Goal: Information Seeking & Learning: Find specific page/section

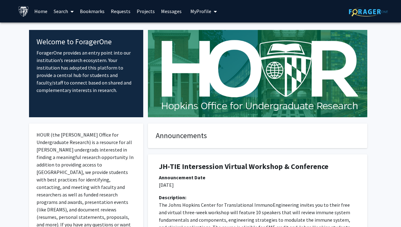
scroll to position [1232, 0]
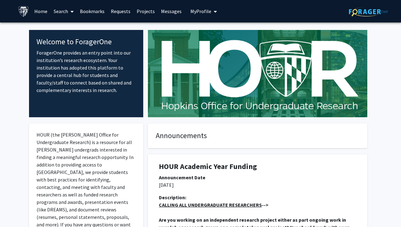
click at [67, 12] on link "Search" at bounding box center [64, 11] width 26 height 22
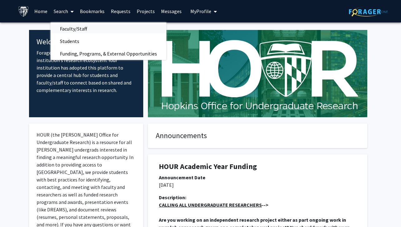
click at [71, 32] on span "Faculty/Staff" at bounding box center [74, 28] width 46 height 12
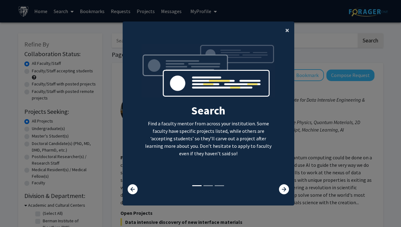
click at [288, 32] on span "×" at bounding box center [287, 30] width 4 height 10
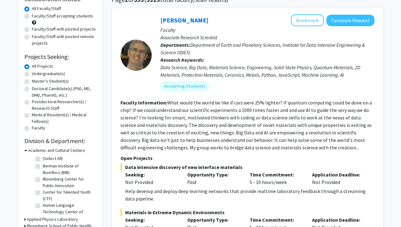
scroll to position [99, 0]
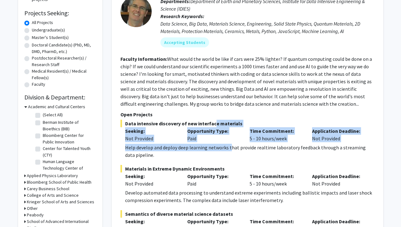
drag, startPoint x: 211, startPoint y: 126, endPoint x: 231, endPoint y: 150, distance: 31.5
click at [231, 150] on div "Data intensive discovery of new interface materials Seeking: Not Provided Oppor…" at bounding box center [248, 139] width 254 height 39
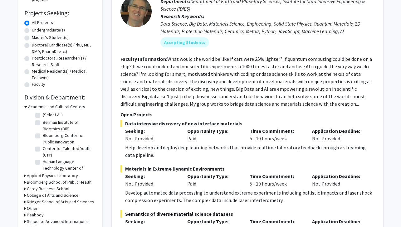
click at [233, 150] on div "Help develop and deploy deep learning networks that provide realtime laboratory…" at bounding box center [250, 151] width 250 height 15
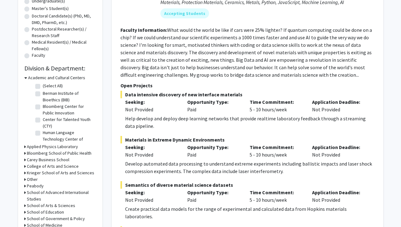
scroll to position [131, 0]
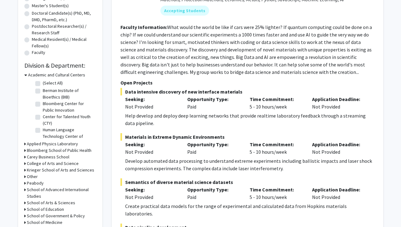
click at [151, 92] on span "Data intensive discovery of new interface materials" at bounding box center [248, 91] width 254 height 7
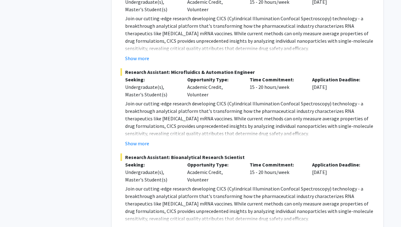
scroll to position [1238, 0]
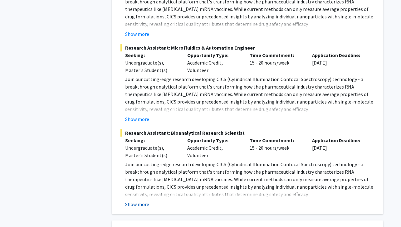
click at [146, 201] on button "Show more" at bounding box center [137, 204] width 24 height 7
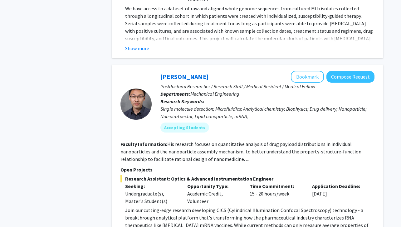
scroll to position [1013, 0]
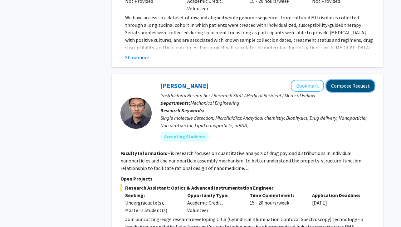
click at [352, 80] on button "Compose Request" at bounding box center [351, 86] width 48 height 12
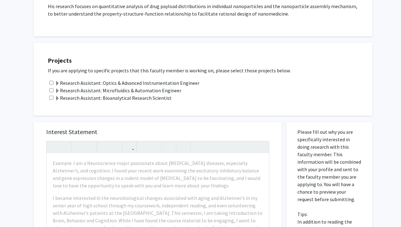
scroll to position [123, 0]
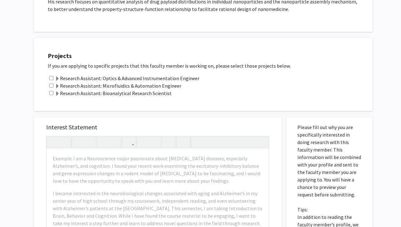
click at [143, 93] on label "Research Assistant: Bioanalytical Research Scientist" at bounding box center [113, 93] width 117 height 7
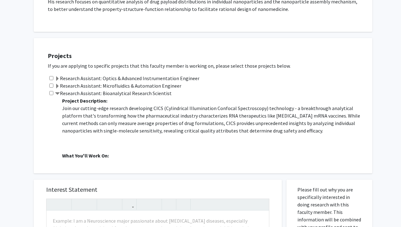
click at [52, 93] on input "checkbox" at bounding box center [51, 93] width 4 height 4
checkbox input "true"
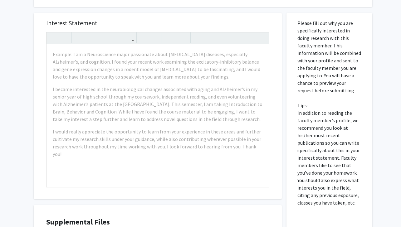
scroll to position [290, 0]
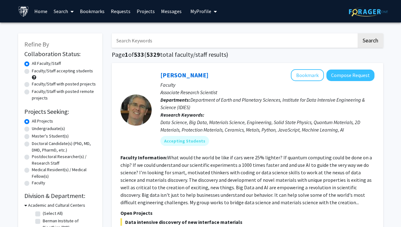
click at [32, 137] on label "Master's Student(s)" at bounding box center [50, 136] width 37 height 7
click at [32, 137] on input "Master's Student(s)" at bounding box center [34, 135] width 4 height 4
radio input "true"
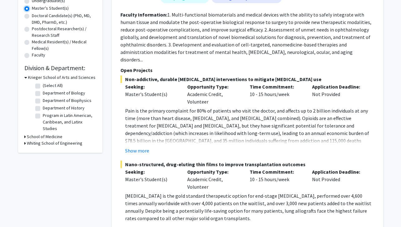
scroll to position [138, 0]
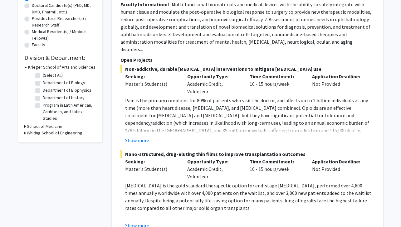
click at [25, 133] on icon at bounding box center [25, 133] width 2 height 7
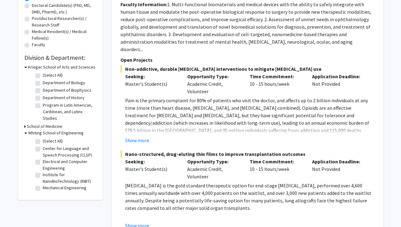
click at [41, 177] on fg-checkbox "Institute for NanoBioTechnology (INBT) Institute for NanoBioTechnology (INBT)" at bounding box center [64, 178] width 59 height 13
click at [43, 176] on label "Institute for NanoBioTechnology (INBT)" at bounding box center [69, 178] width 52 height 13
click at [43, 176] on input "Institute for NanoBioTechnology (INBT)" at bounding box center [45, 174] width 4 height 4
checkbox input "true"
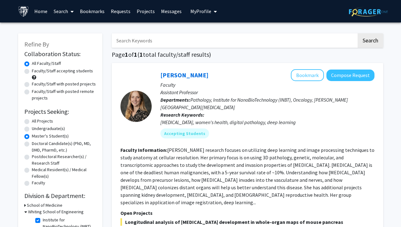
click at [32, 146] on label "Doctoral Candidate(s) (PhD, MD, DMD, PharmD, etc.)" at bounding box center [64, 147] width 64 height 13
click at [32, 145] on input "Doctoral Candidate(s) (PhD, MD, DMD, PharmD, etc.)" at bounding box center [34, 143] width 4 height 4
radio input "true"
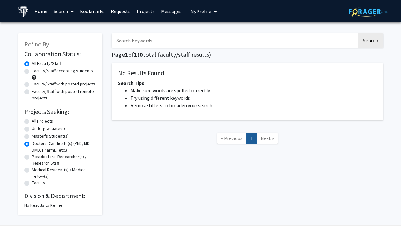
click at [32, 136] on label "Master's Student(s)" at bounding box center [50, 136] width 37 height 7
click at [32, 136] on input "Master's Student(s)" at bounding box center [34, 135] width 4 height 4
radio input "true"
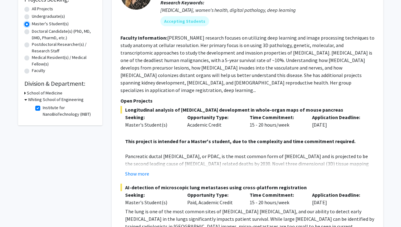
scroll to position [112, 0]
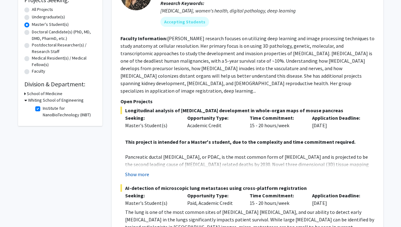
click at [145, 171] on button "Show more" at bounding box center [137, 174] width 24 height 7
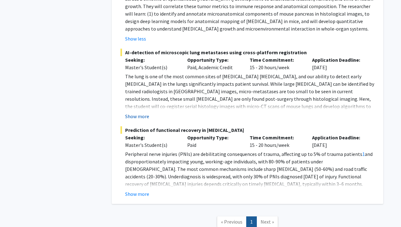
scroll to position [346, 0]
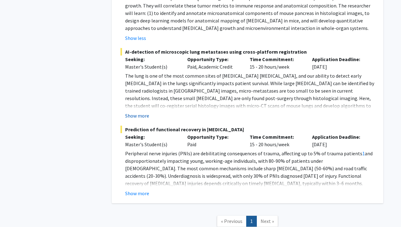
click at [138, 112] on button "Show more" at bounding box center [137, 115] width 24 height 7
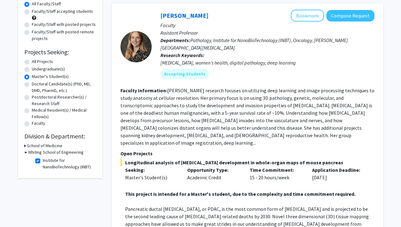
scroll to position [41, 0]
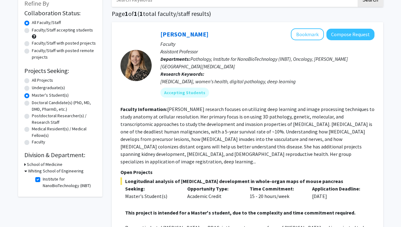
click at [43, 181] on label "Institute for NanoBioTechnology (INBT)" at bounding box center [69, 182] width 52 height 13
click at [43, 180] on input "Institute for NanoBioTechnology (INBT)" at bounding box center [45, 178] width 4 height 4
checkbox input "false"
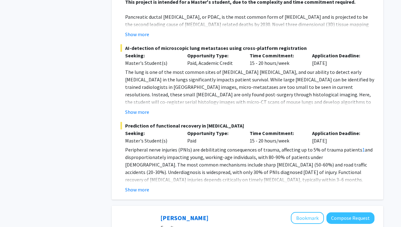
scroll to position [927, 0]
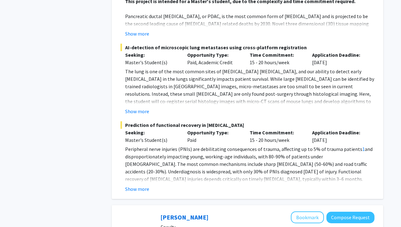
click at [151, 186] on div "Show more" at bounding box center [250, 189] width 250 height 7
click at [141, 186] on button "Show more" at bounding box center [137, 189] width 24 height 7
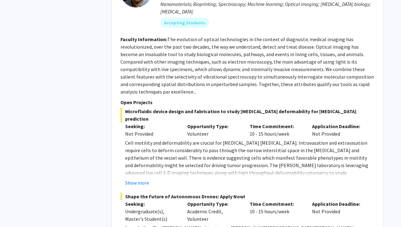
scroll to position [1275, 0]
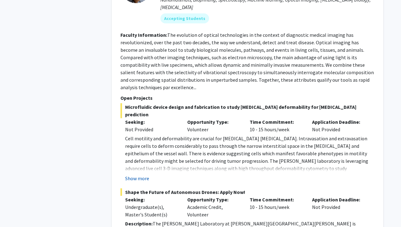
click at [135, 175] on button "Show more" at bounding box center [137, 178] width 24 height 7
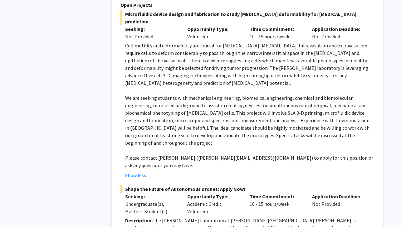
scroll to position [1405, 0]
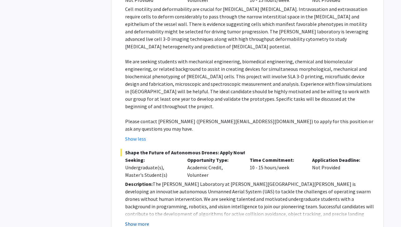
click at [140, 221] on button "Show more" at bounding box center [137, 224] width 24 height 7
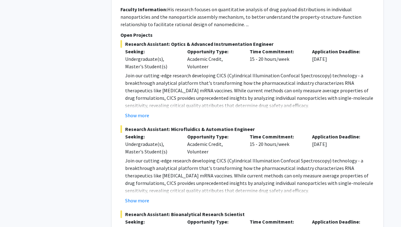
scroll to position [3372, 0]
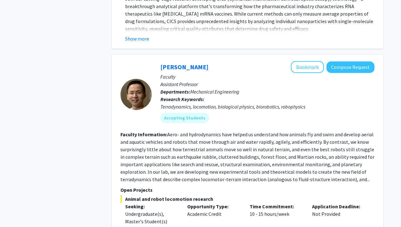
drag, startPoint x: 249, startPoint y: 126, endPoint x: 303, endPoint y: 128, distance: 53.4
copy p "https://li.me.jhu.edu/join/"
